Goal: Understand process/instructions: Learn how to perform a task or action

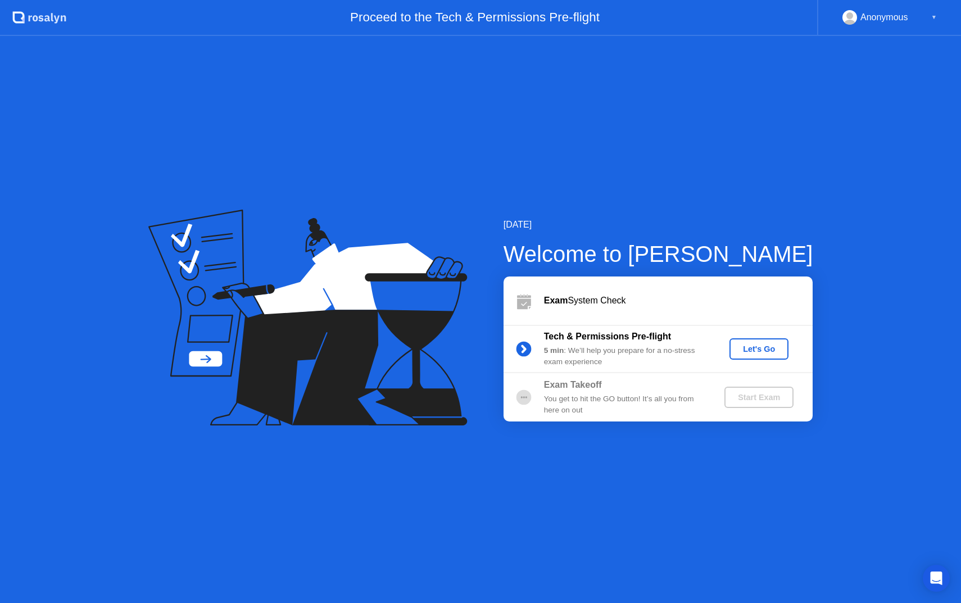
click at [749, 353] on div "Let's Go" at bounding box center [759, 348] width 50 height 9
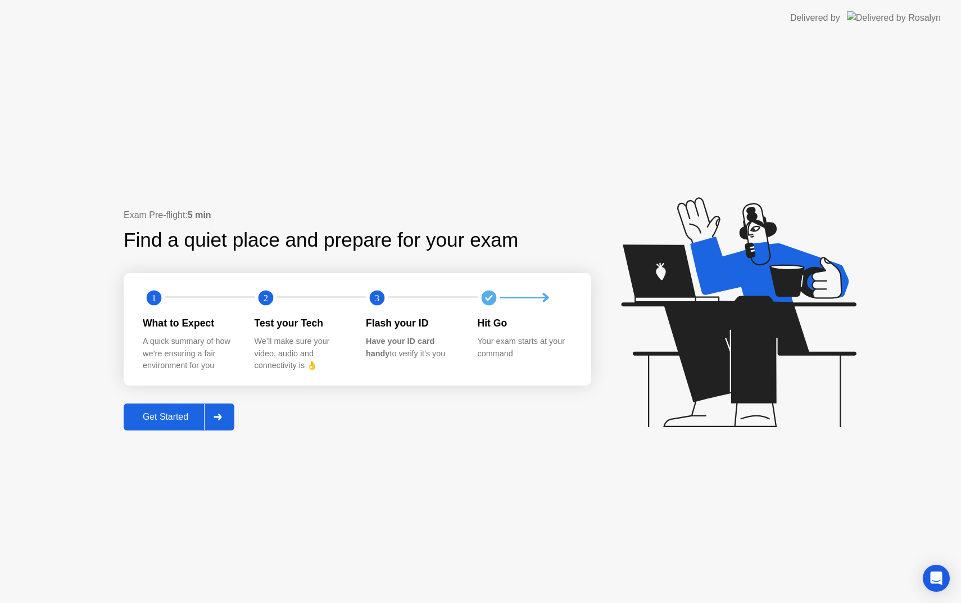
click at [191, 415] on div "Get Started" at bounding box center [165, 417] width 77 height 10
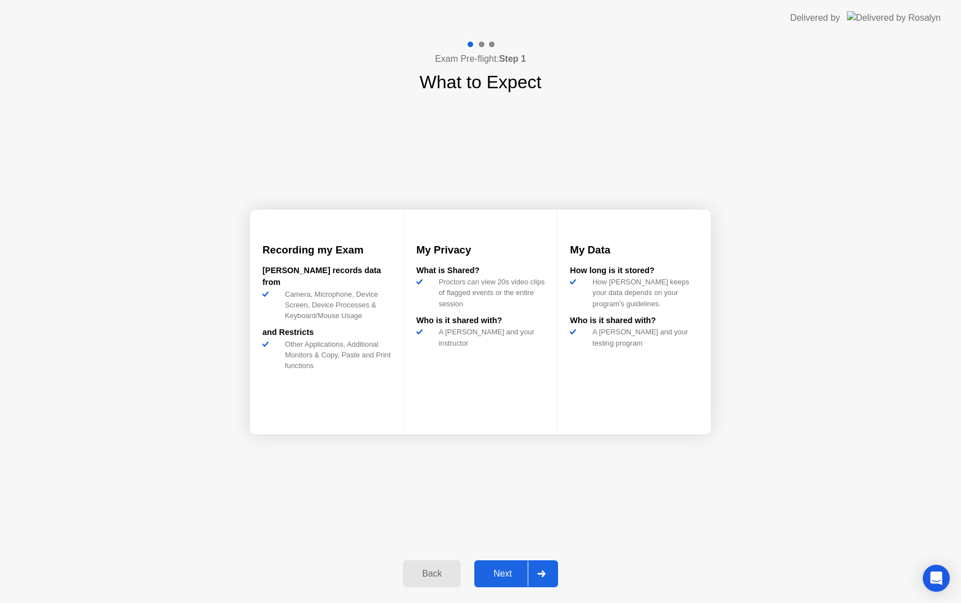
click at [507, 576] on div "Next" at bounding box center [503, 574] width 50 height 10
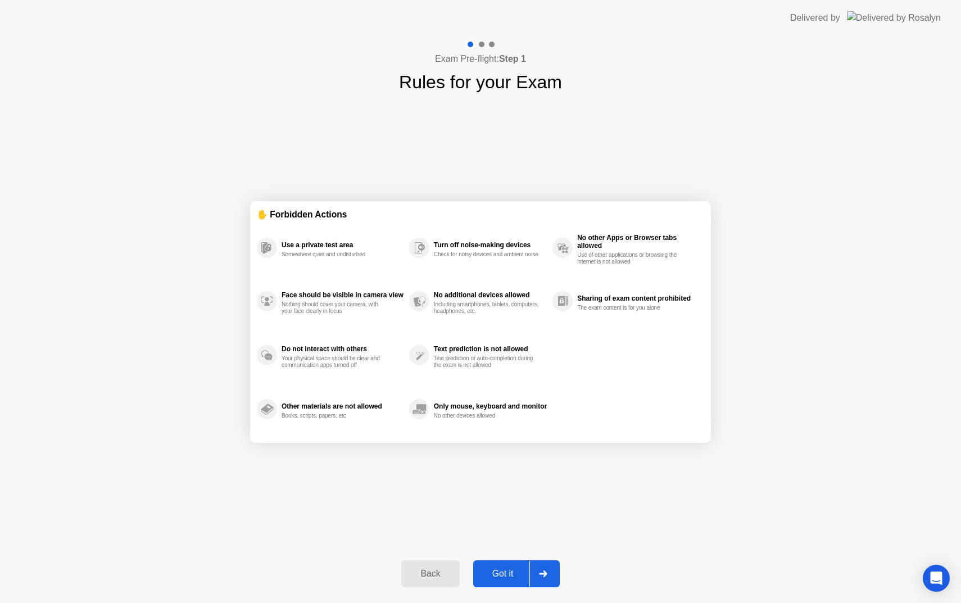
click at [507, 574] on div "Got it" at bounding box center [503, 574] width 53 height 10
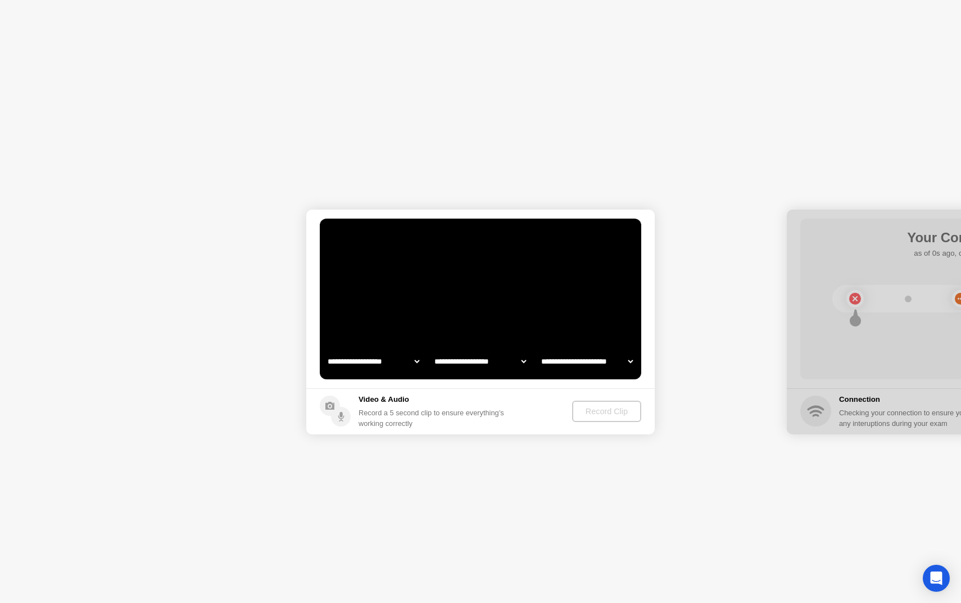
select select "**********"
select select "*******"
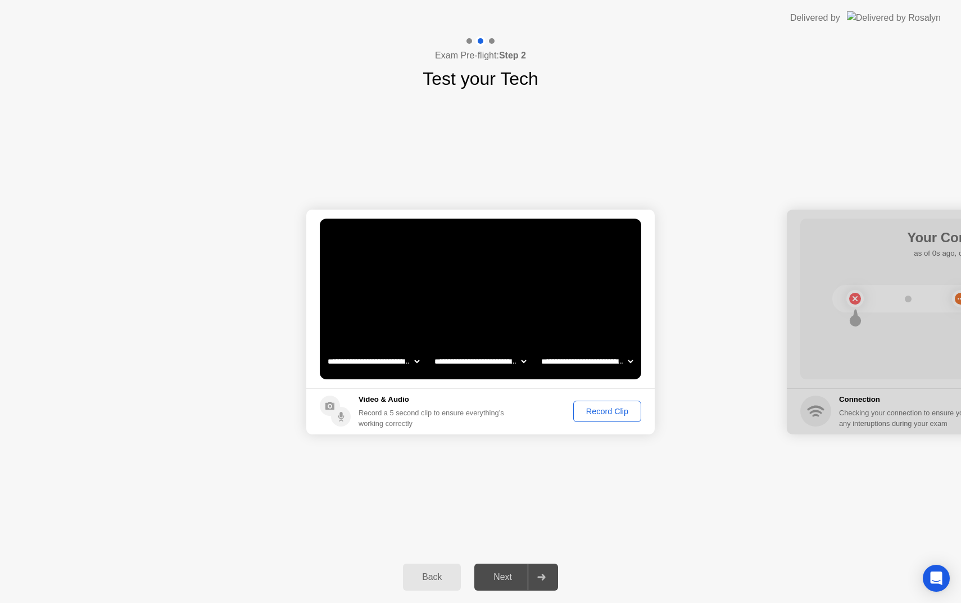
click at [624, 414] on div "Record Clip" at bounding box center [607, 411] width 60 height 9
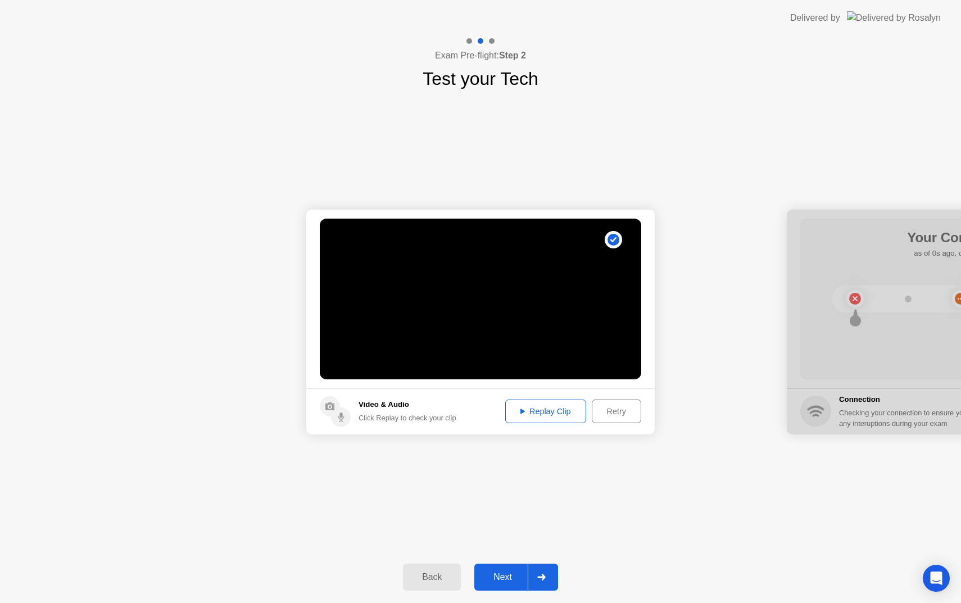
click at [578, 416] on div "Replay Clip" at bounding box center [545, 411] width 73 height 9
click at [494, 572] on div "Next" at bounding box center [503, 577] width 50 height 10
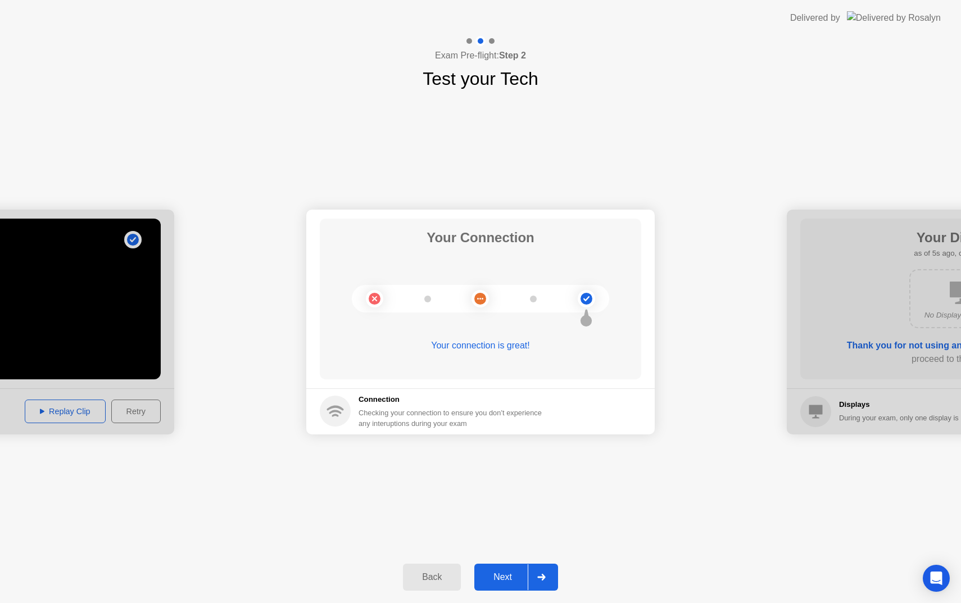
click at [512, 573] on div "Next" at bounding box center [503, 577] width 50 height 10
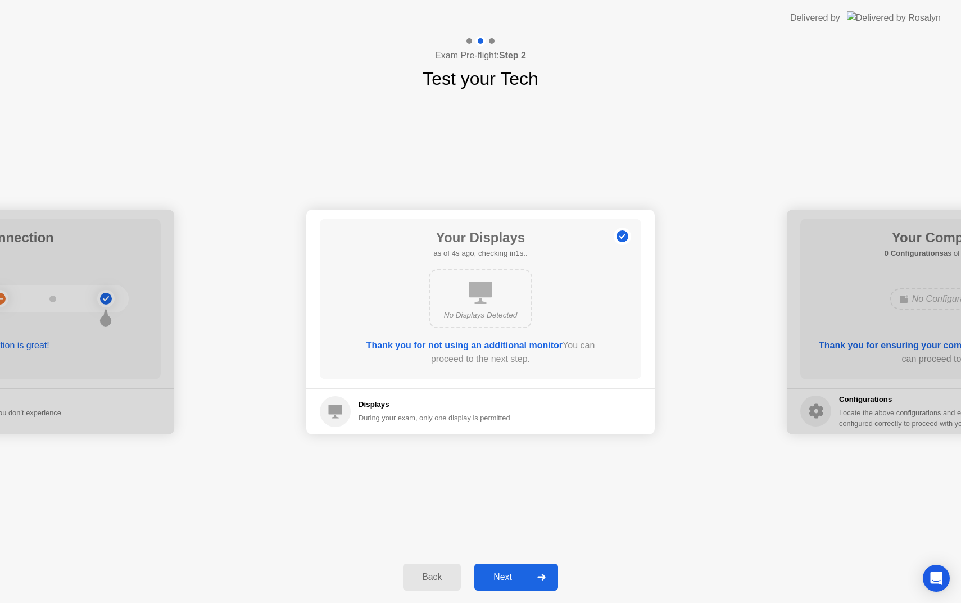
click at [512, 573] on div "Next" at bounding box center [503, 577] width 50 height 10
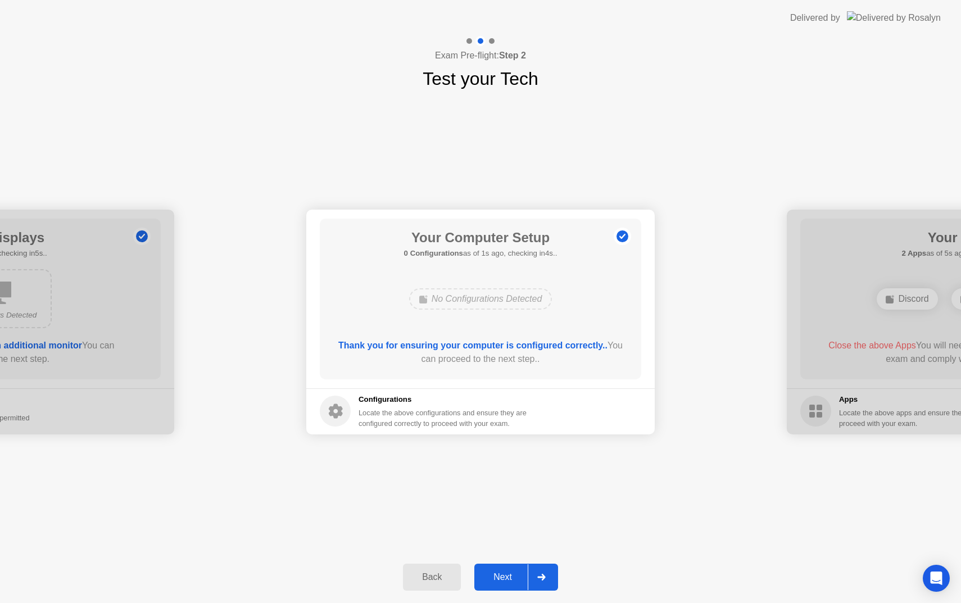
click at [512, 573] on div "Next" at bounding box center [503, 577] width 50 height 10
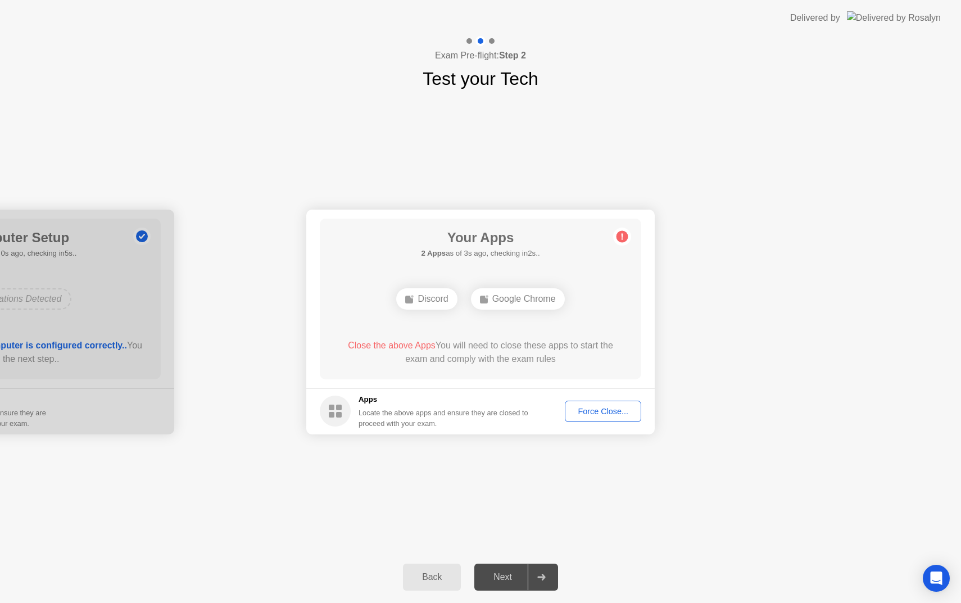
click at [596, 413] on div "Force Close..." at bounding box center [603, 411] width 69 height 9
click at [600, 410] on div "Force Close..." at bounding box center [603, 411] width 69 height 9
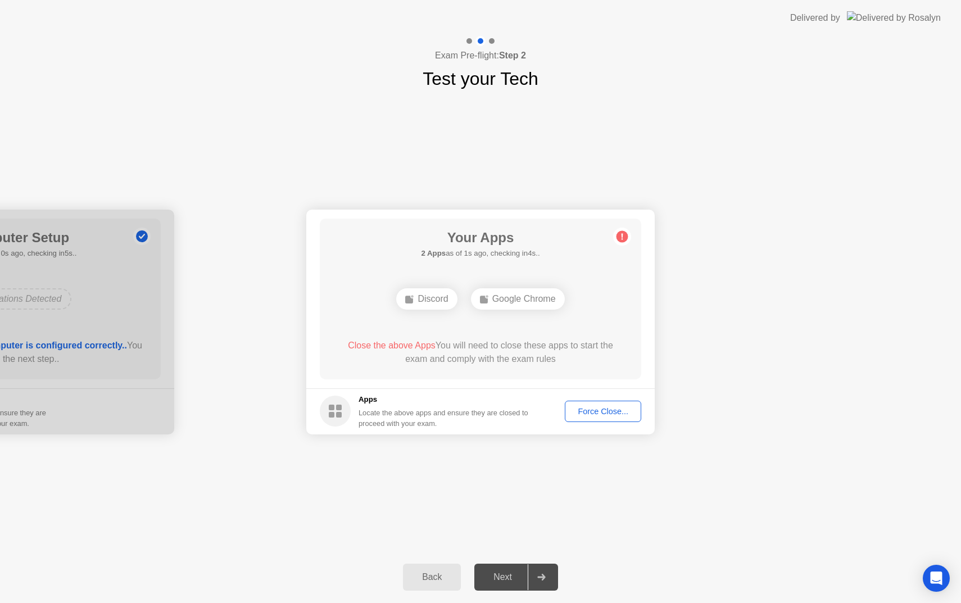
click at [611, 412] on div "Force Close..." at bounding box center [603, 411] width 69 height 9
click at [605, 407] on div "Force Close..." at bounding box center [603, 411] width 69 height 9
